Goal: Go to known website: Go to known website

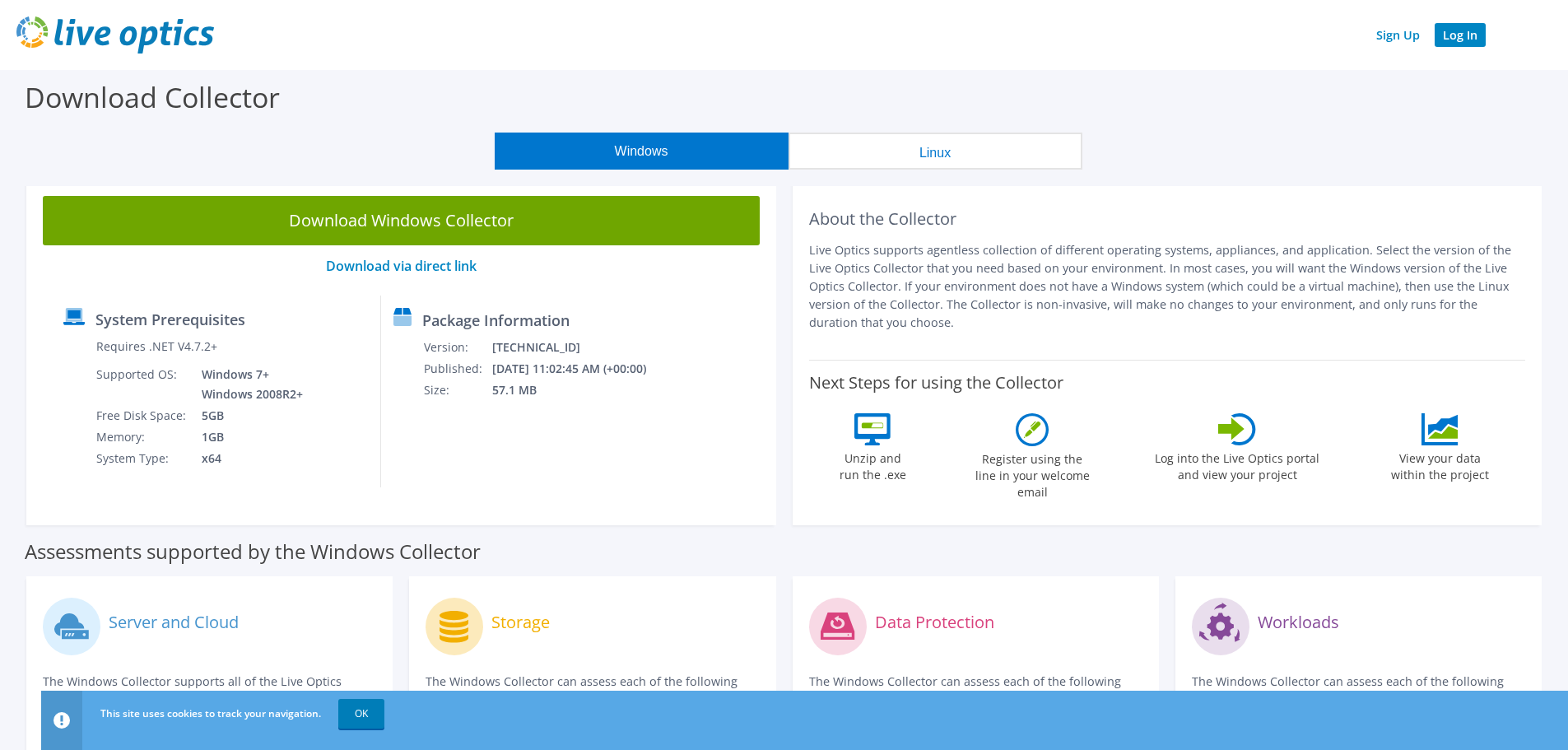
click at [1466, 31] on link "Log In" at bounding box center [1460, 35] width 51 height 24
